Goal: Find specific page/section: Find specific page/section

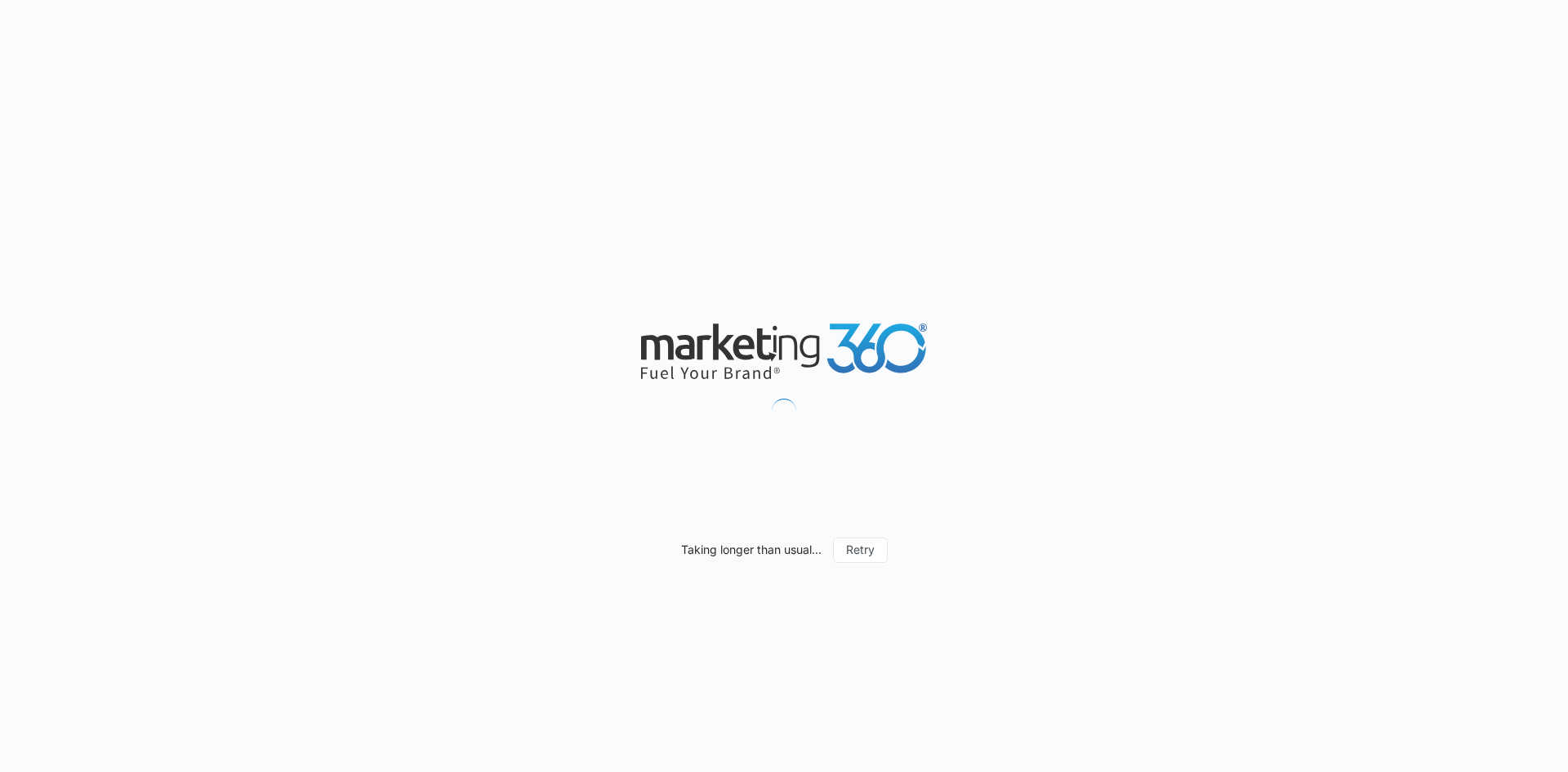
click at [609, 160] on div "Taking longer than usual... Retry" at bounding box center [784, 386] width 1568 height 772
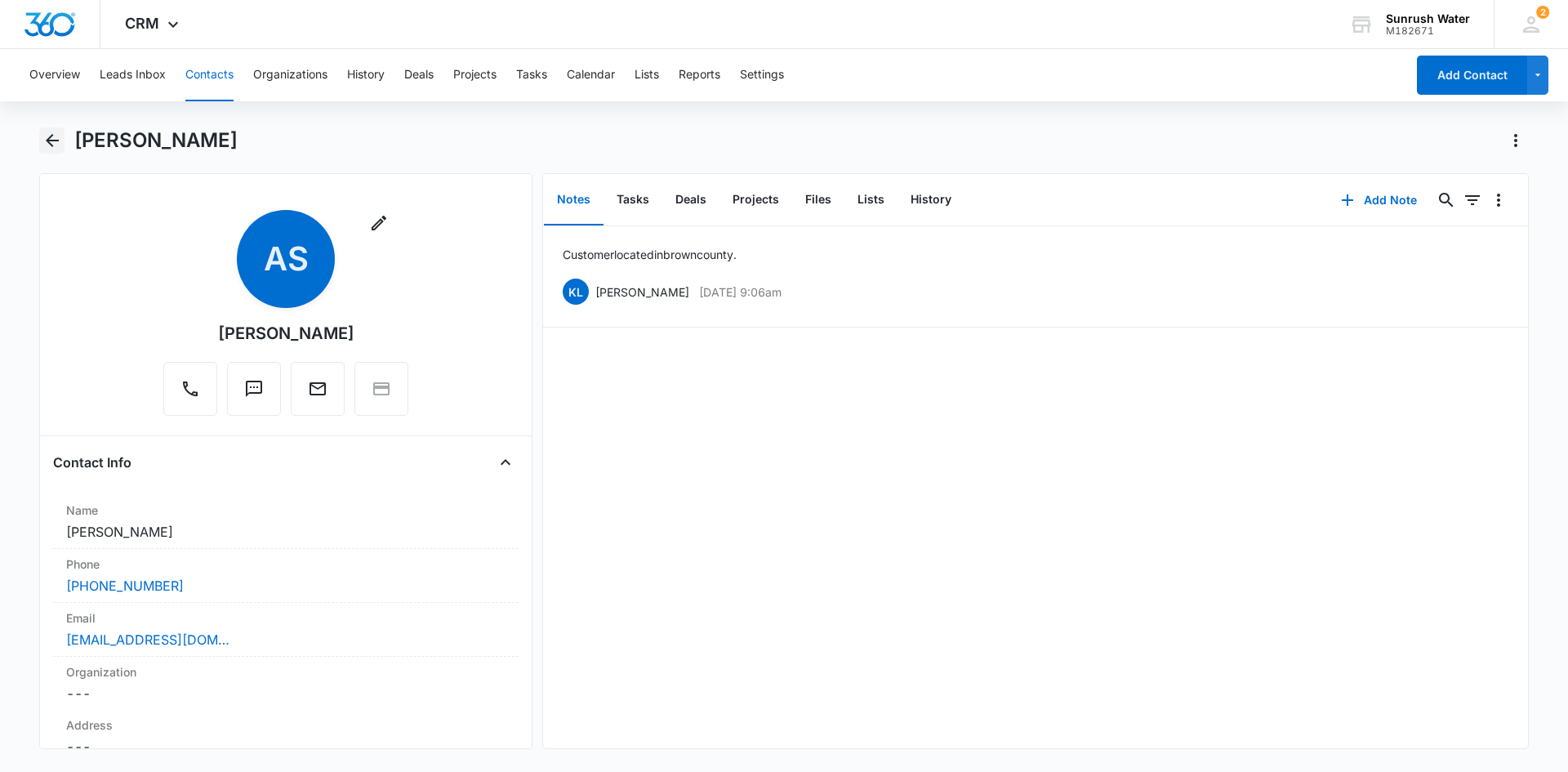
click at [51, 135] on icon "Back" at bounding box center [52, 140] width 13 height 13
click at [36, 142] on main "[PERSON_NAME] Remove AS [PERSON_NAME] Contact Info Name Cancel Save Changes [PE…" at bounding box center [784, 448] width 1568 height 642
click at [47, 141] on icon "Back" at bounding box center [52, 140] width 13 height 13
click at [58, 152] on button "Back" at bounding box center [51, 141] width 26 height 27
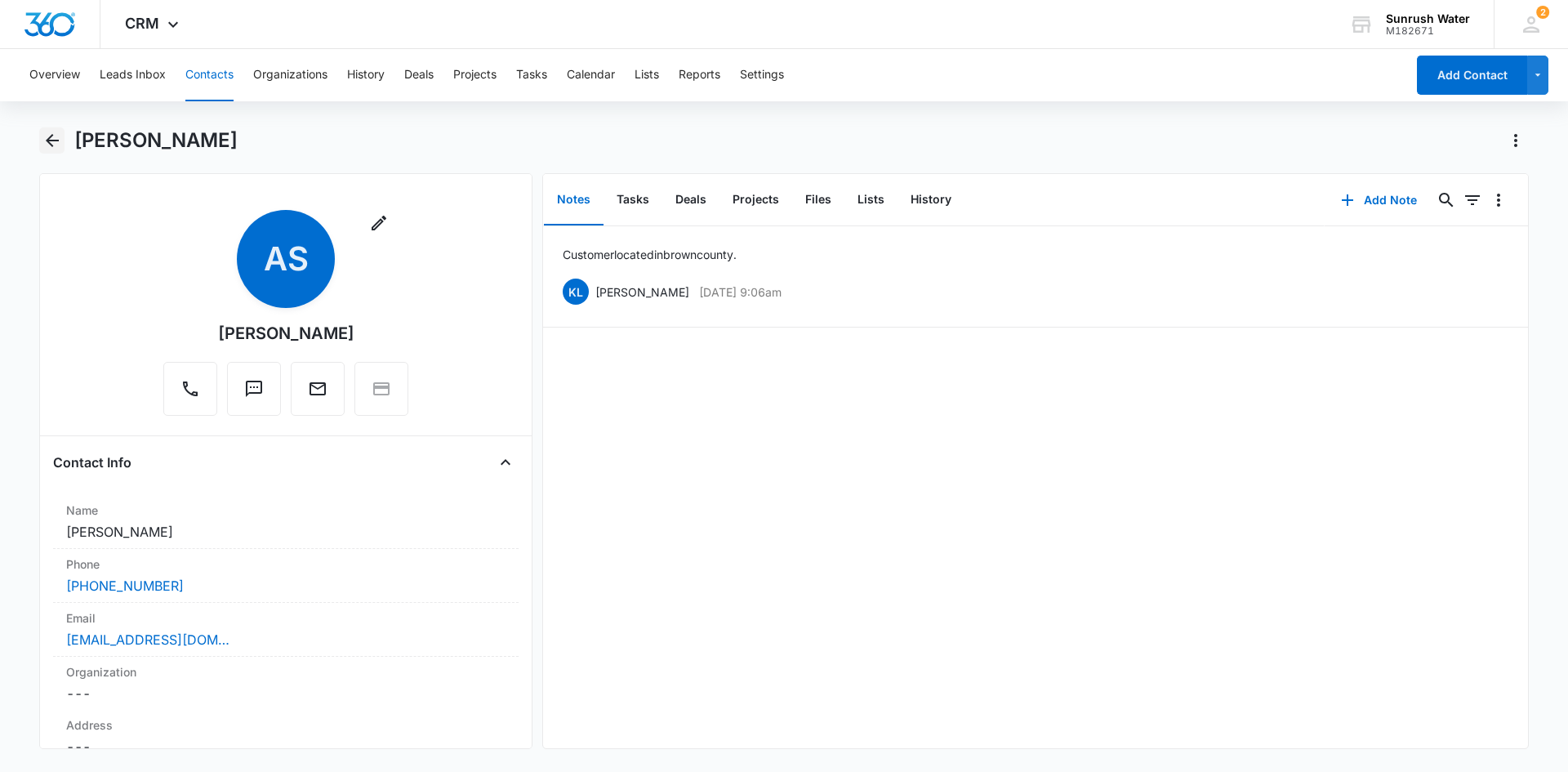
click at [50, 144] on icon "Back" at bounding box center [52, 140] width 13 height 13
click at [53, 87] on button "Overview" at bounding box center [54, 74] width 50 height 52
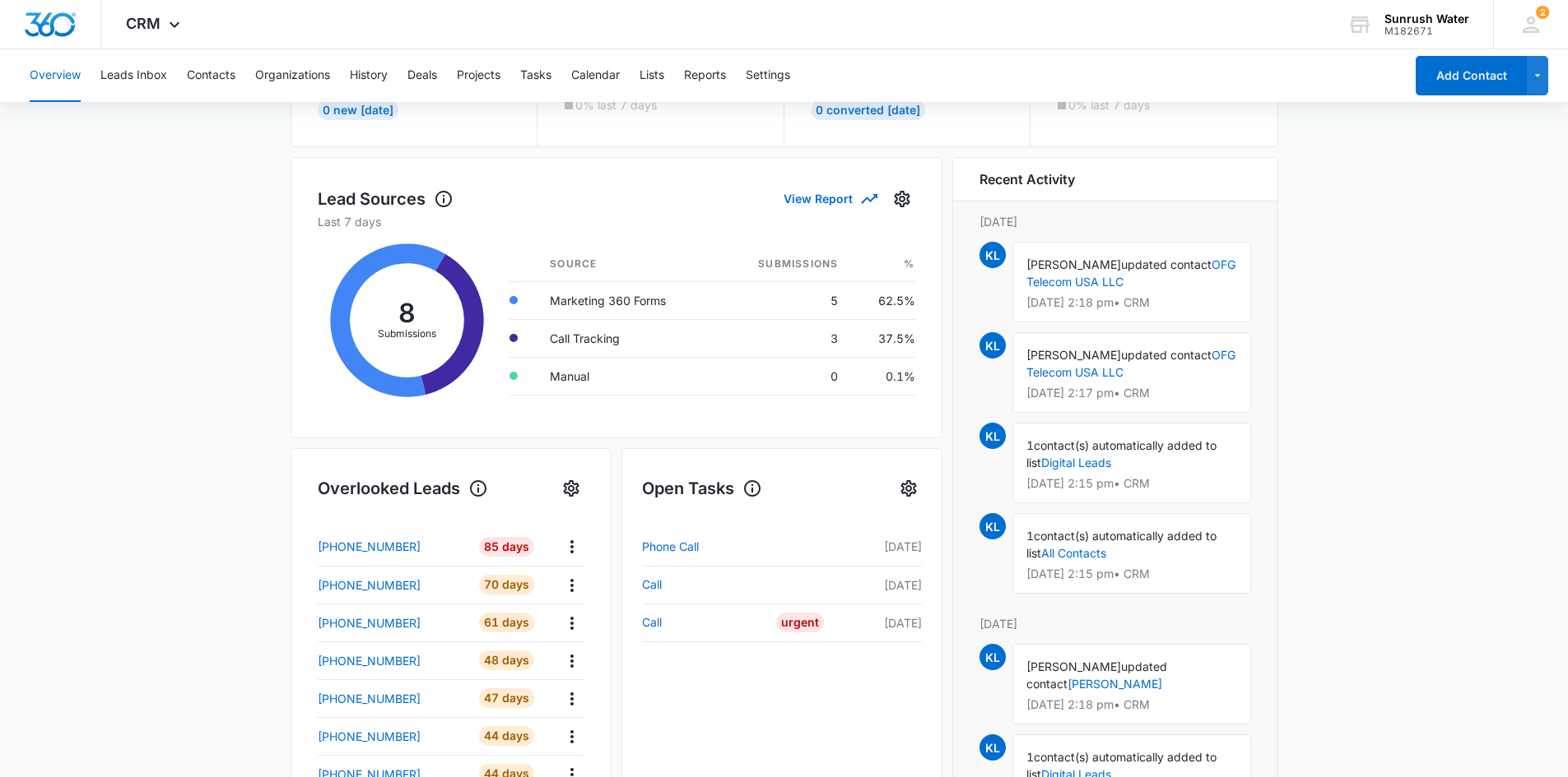
scroll to position [247, 0]
